Goal: Task Accomplishment & Management: Use online tool/utility

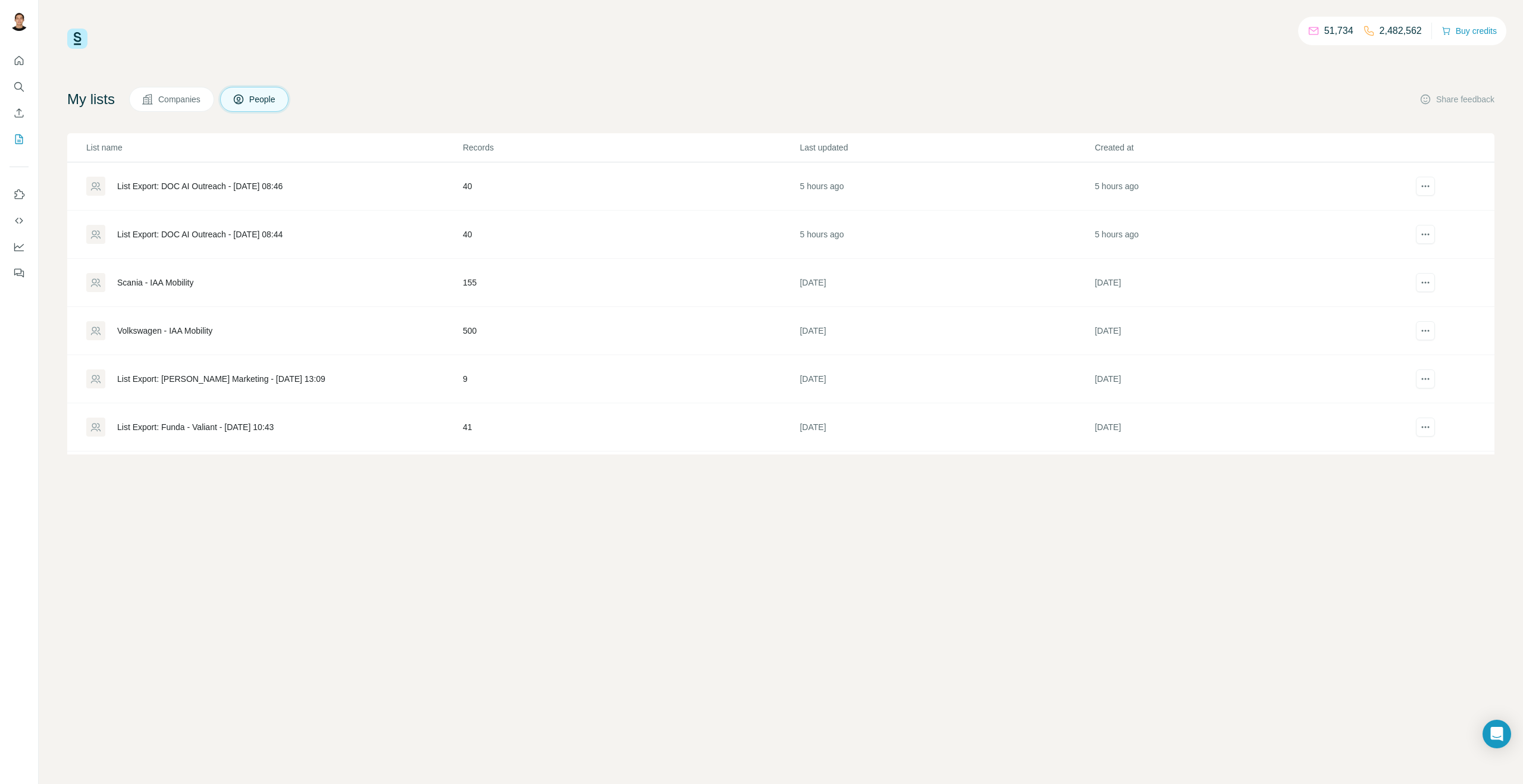
click at [1252, 91] on div "My lists Companies People Share feedback" at bounding box center [780, 98] width 1427 height 25
click at [192, 330] on div "Volkswagen - IAA Mobility" at bounding box center [164, 330] width 95 height 12
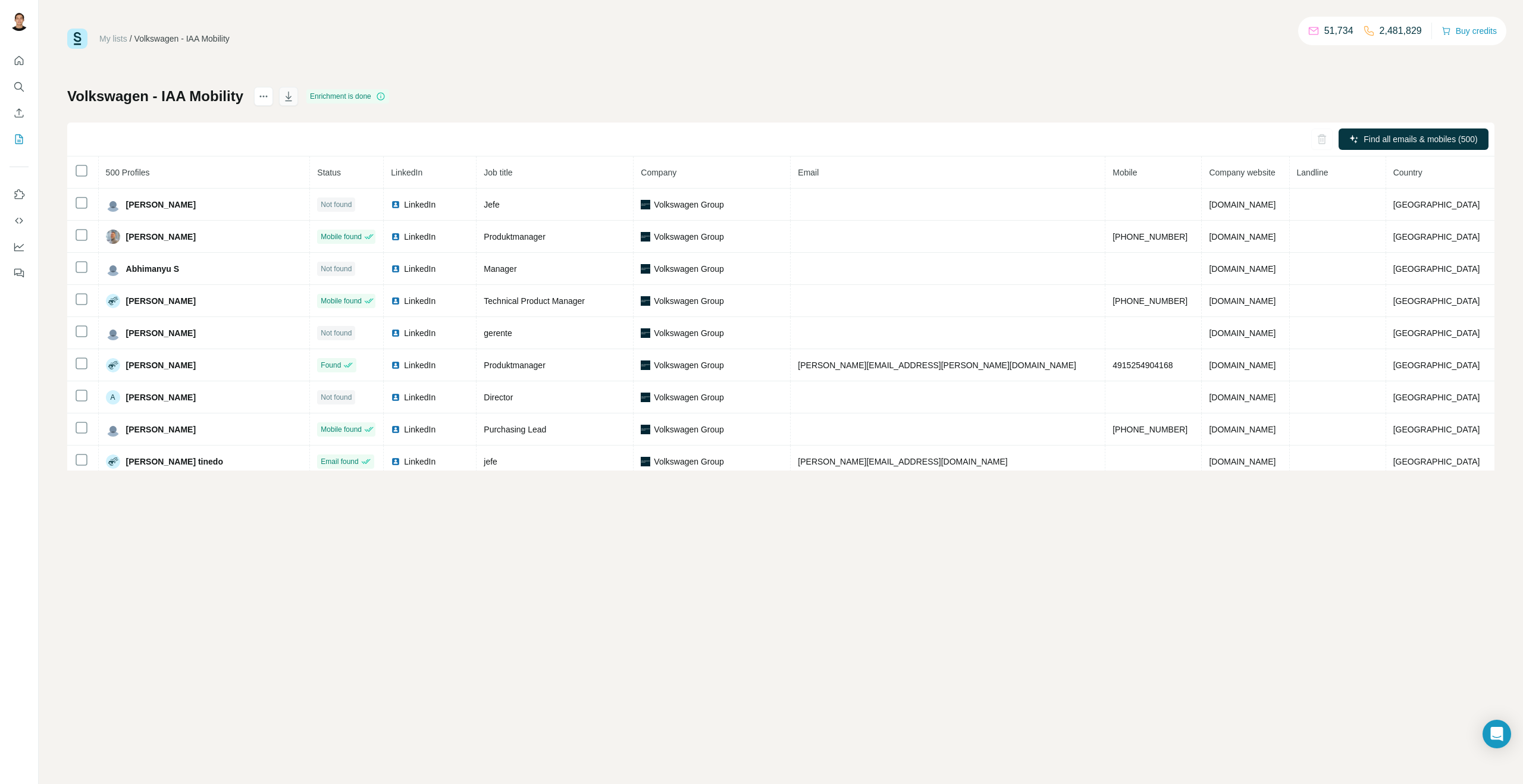
click at [285, 97] on icon "button" at bounding box center [288, 96] width 12 height 12
click at [17, 135] on icon "My lists" at bounding box center [18, 139] width 12 height 12
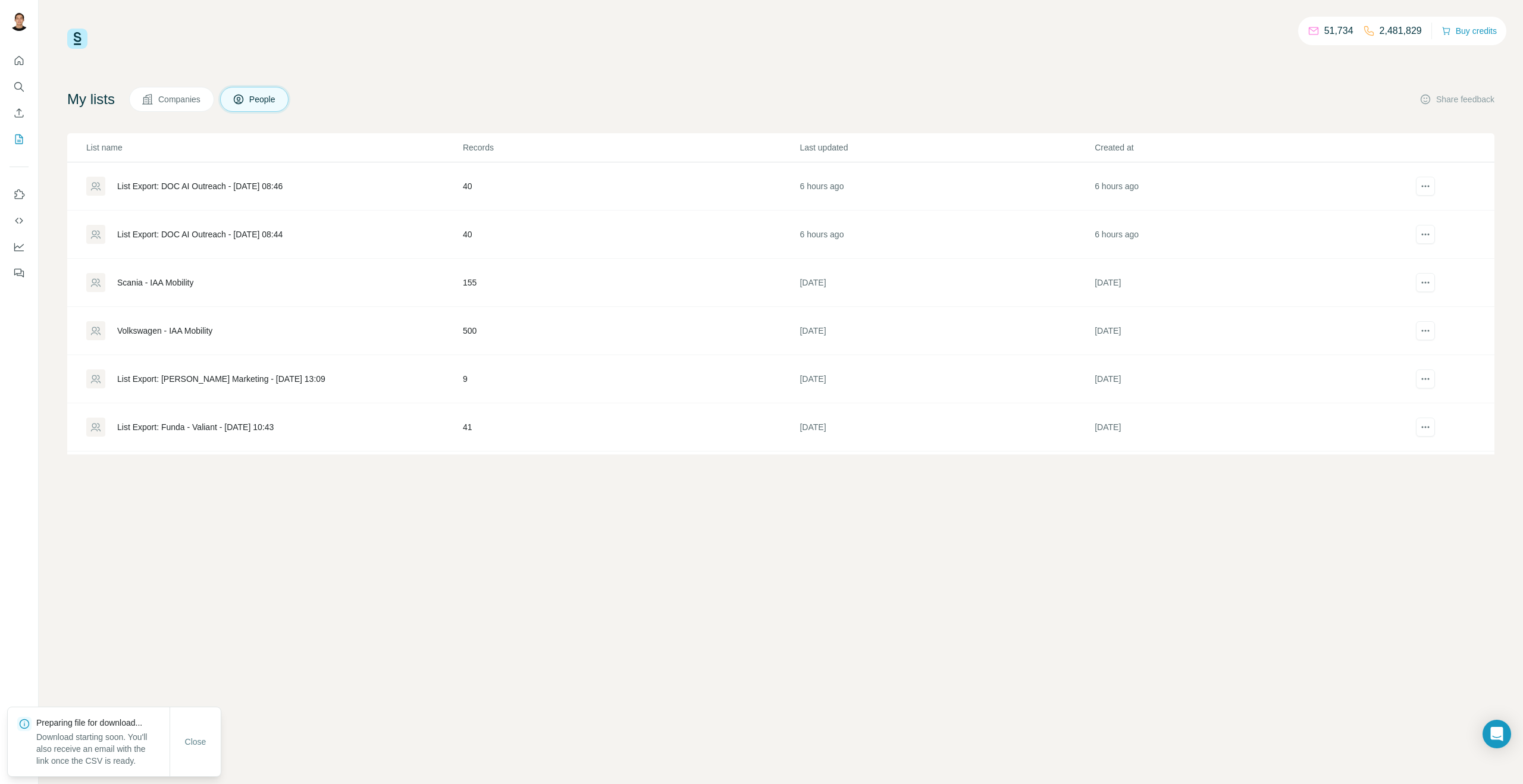
click at [176, 281] on div "Scania - IAA Mobility" at bounding box center [155, 282] width 76 height 12
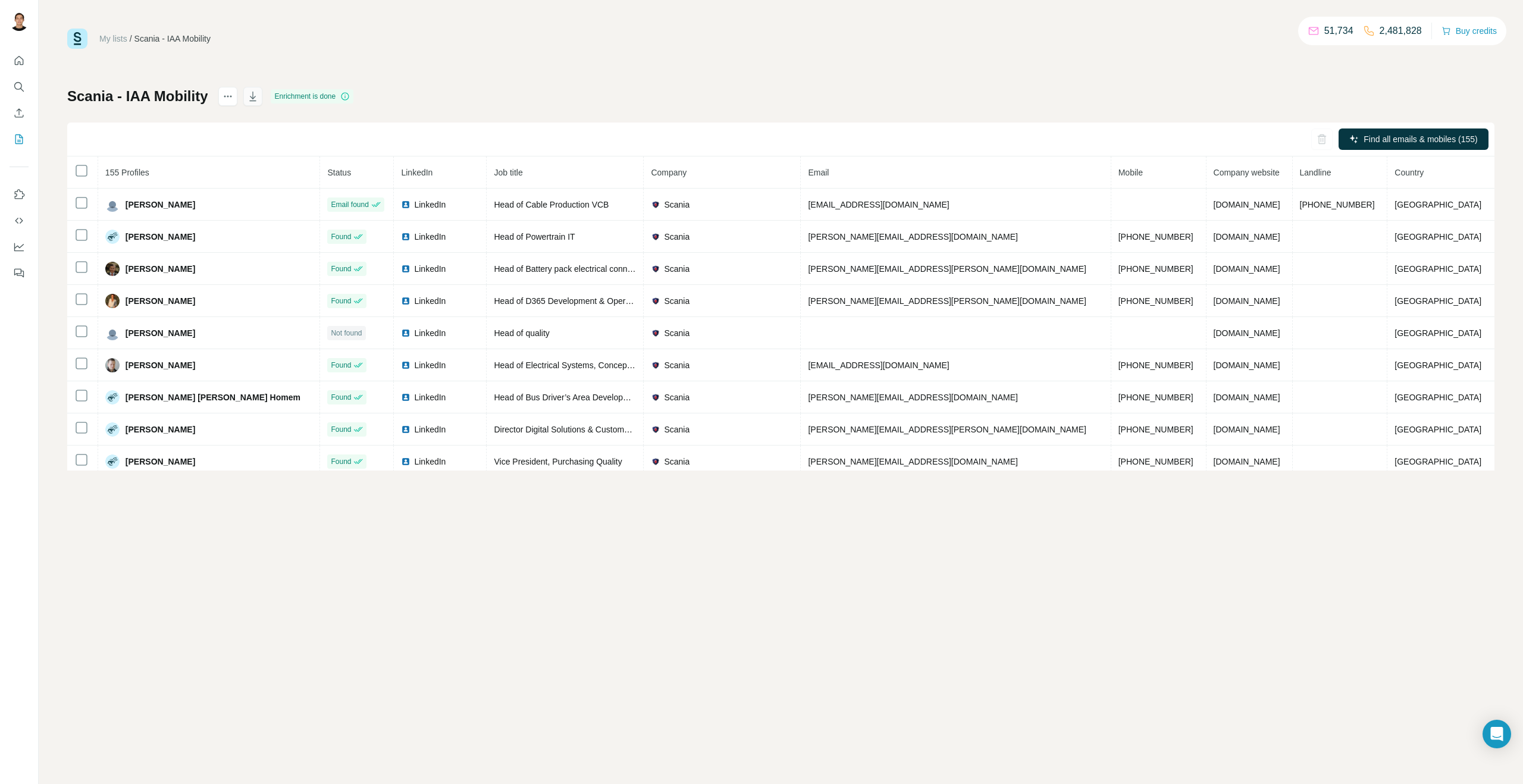
click at [256, 98] on icon "button" at bounding box center [252, 96] width 12 height 12
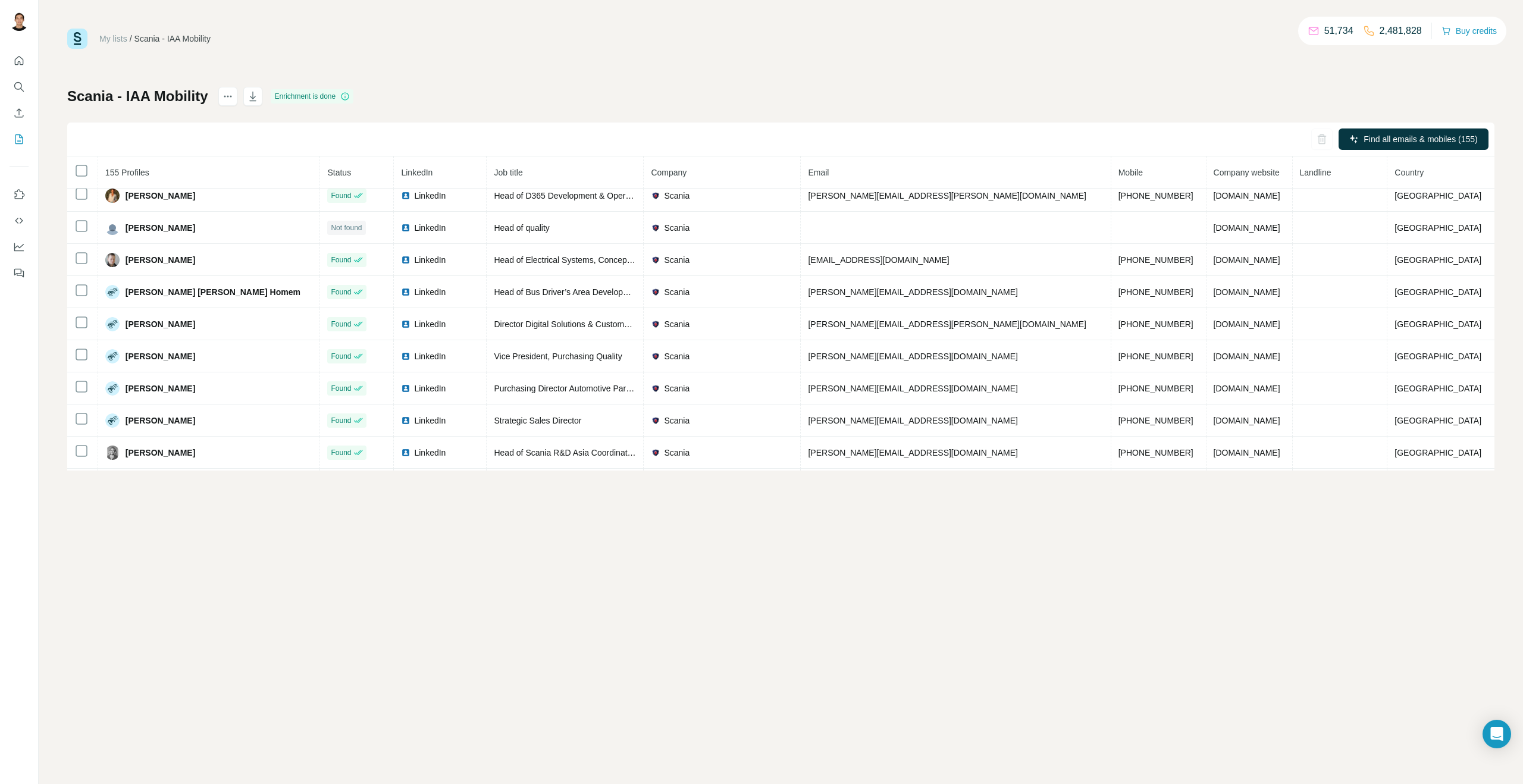
scroll to position [53, 0]
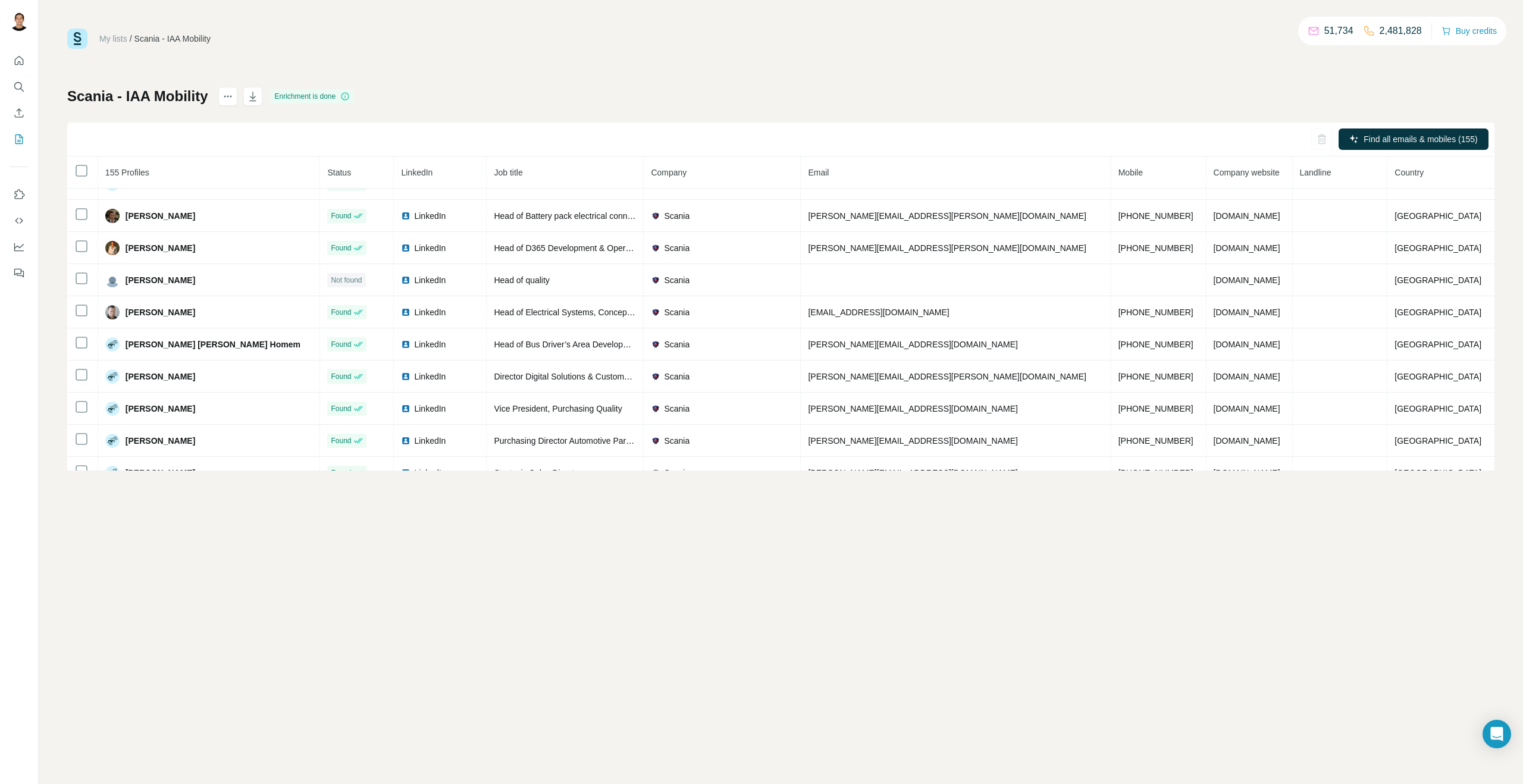
click at [13, 141] on button "My lists" at bounding box center [18, 139] width 19 height 21
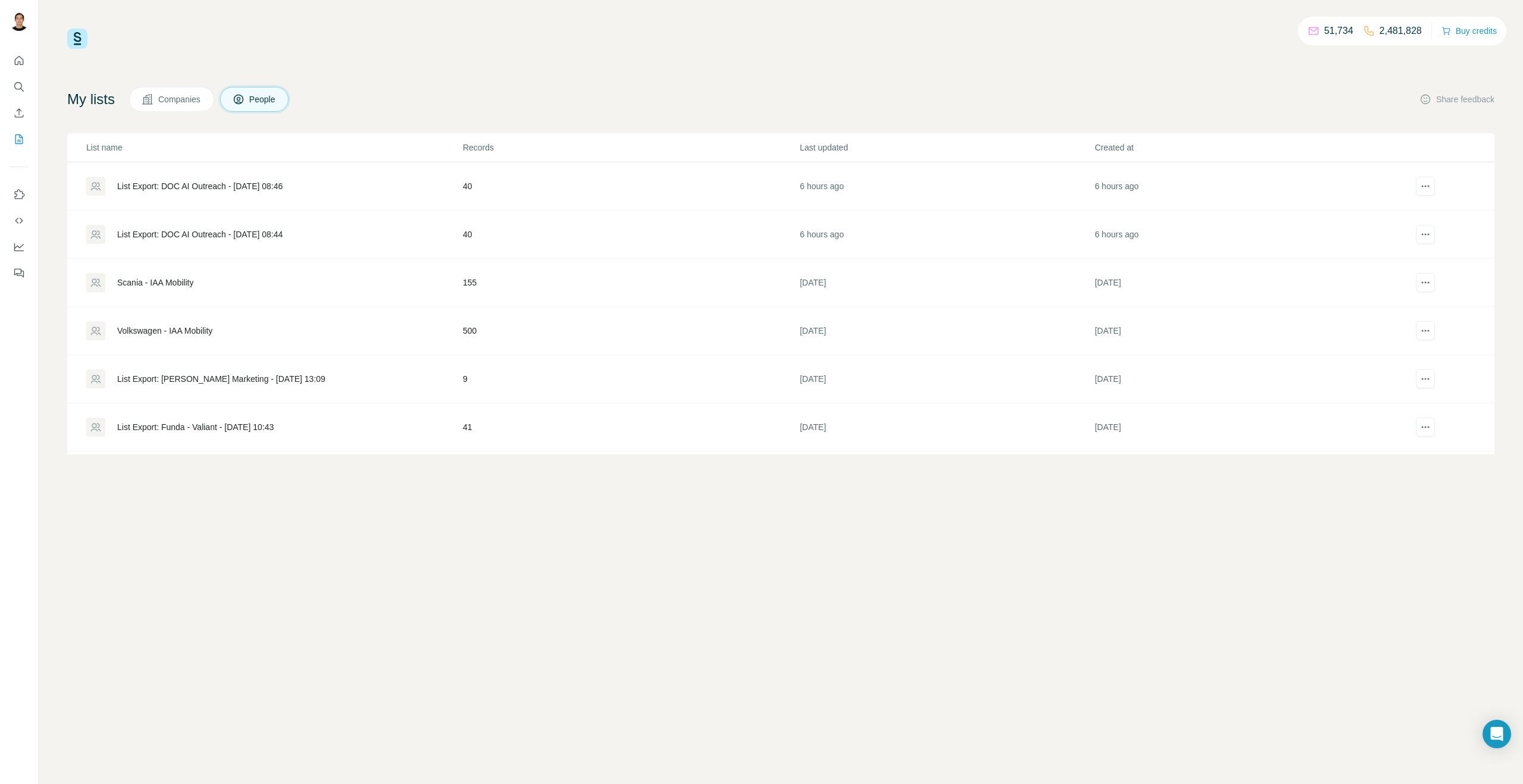
click at [243, 186] on div "List Export: DOC AI Outreach - [DATE] 08:46" at bounding box center [200, 186] width 166 height 12
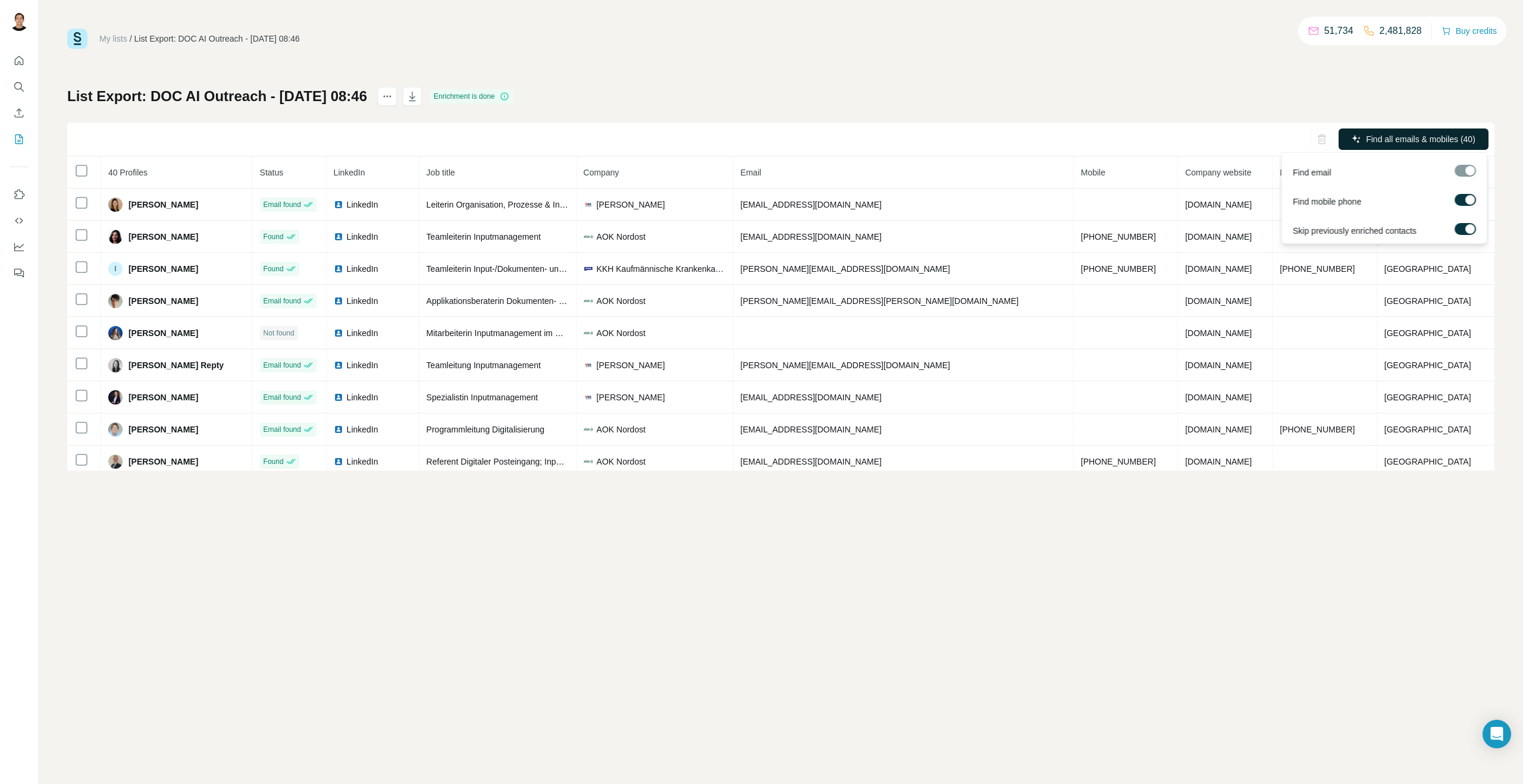
click at [1420, 133] on span "Find all emails & mobiles (40)" at bounding box center [1420, 139] width 110 height 12
click at [1432, 141] on span "Find all emails & mobiles (40)" at bounding box center [1420, 139] width 110 height 12
click at [419, 96] on icon "button" at bounding box center [412, 96] width 12 height 12
click at [415, 98] on icon "button" at bounding box center [412, 98] width 6 height 4
